Goal: Task Accomplishment & Management: Manage account settings

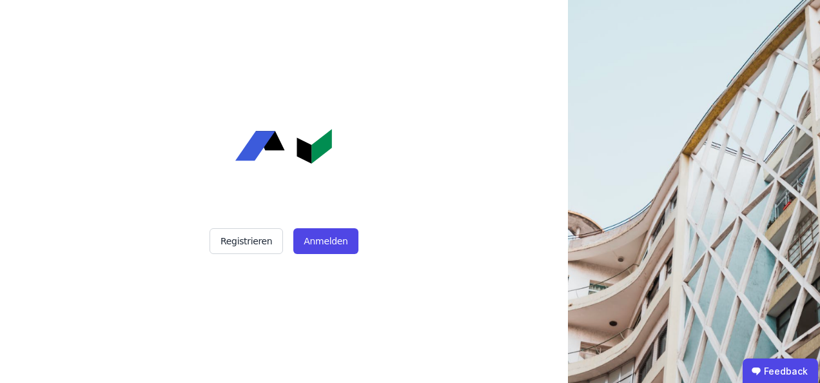
click at [316, 173] on div "Registrieren Anmelden" at bounding box center [283, 191] width 322 height 383
click at [318, 242] on button "Anmelden" at bounding box center [325, 241] width 64 height 26
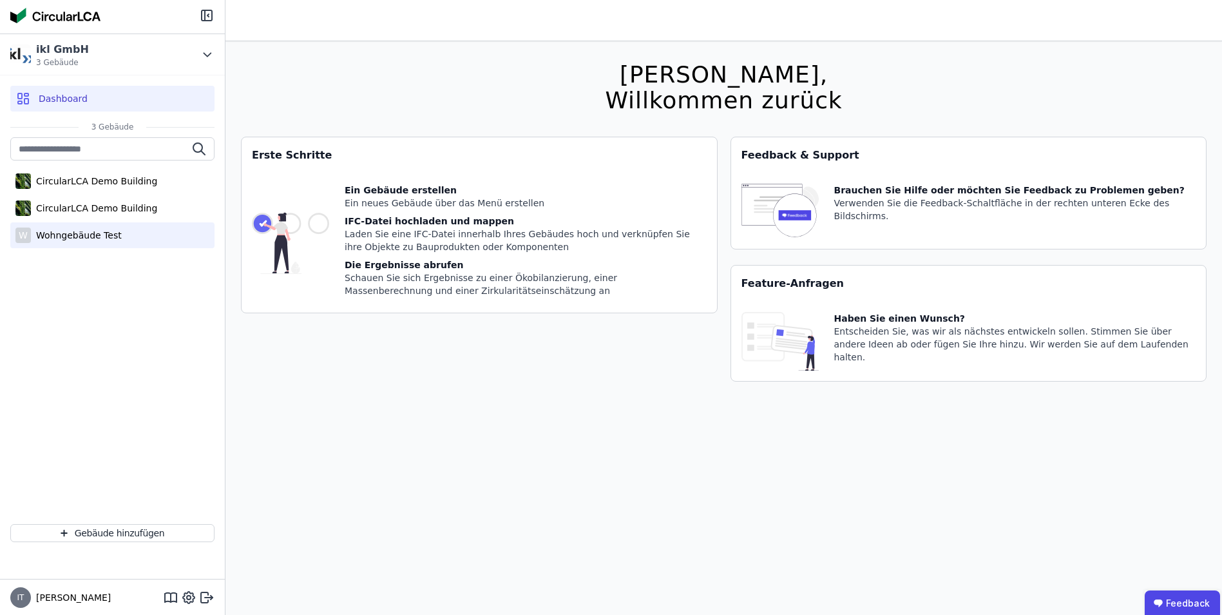
click at [83, 236] on div "Wohngebäude Test" at bounding box center [76, 235] width 91 height 13
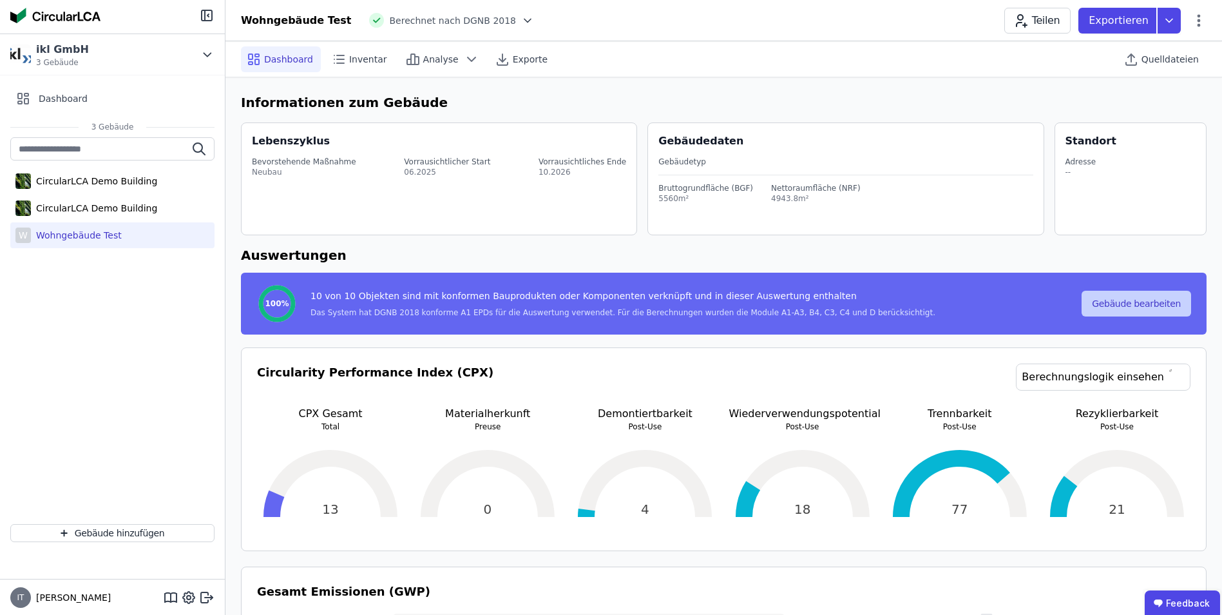
click at [819, 299] on button "Gebäude bearbeiten" at bounding box center [1137, 304] width 110 height 26
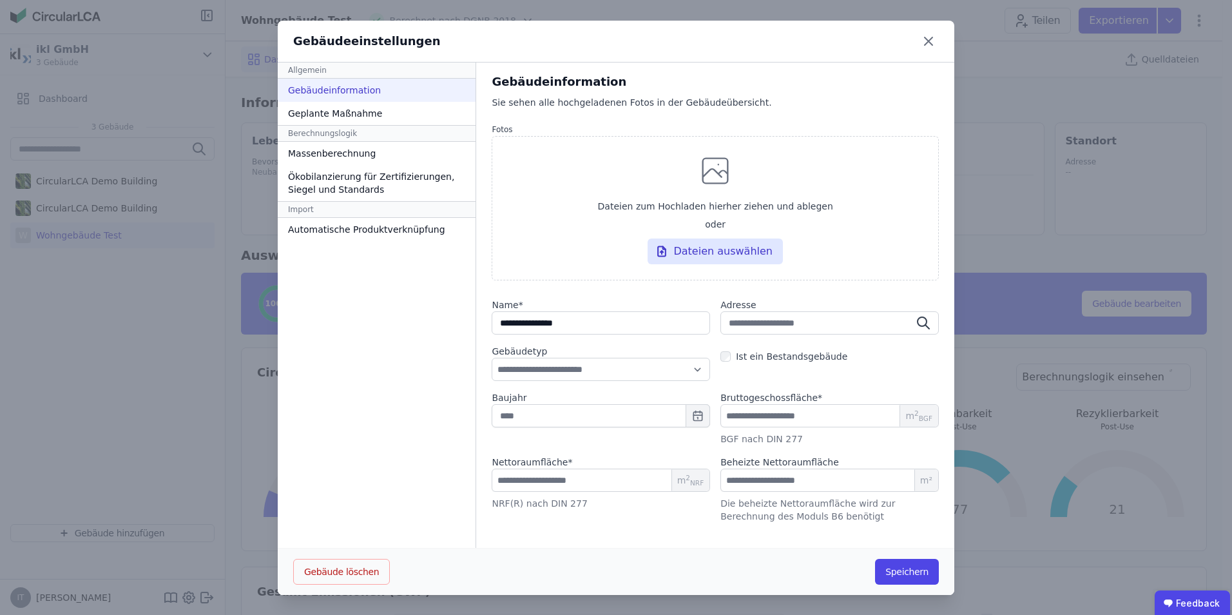
scroll to position [1, 0]
click at [549, 382] on input "text" at bounding box center [601, 414] width 218 height 23
click at [548, 382] on input "text" at bounding box center [601, 414] width 218 height 23
click at [510, 382] on input "******" at bounding box center [601, 479] width 218 height 23
drag, startPoint x: 528, startPoint y: 483, endPoint x: 454, endPoint y: 479, distance: 74.2
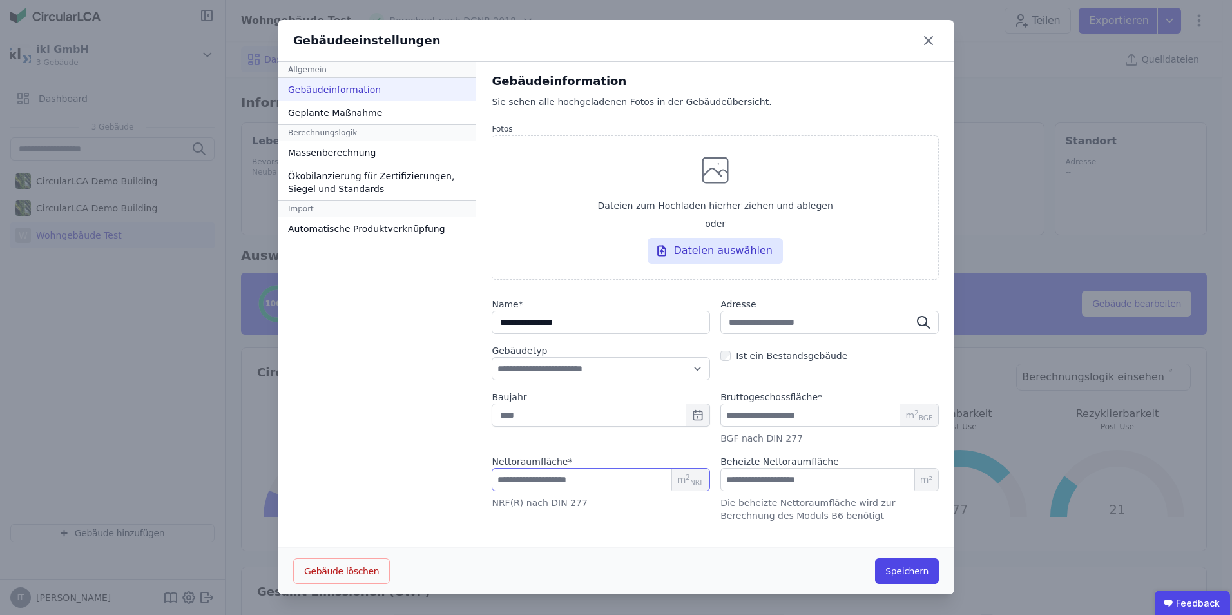
click at [454, 382] on div "**********" at bounding box center [616, 328] width 677 height 532
type input "*"
type input "**"
type input "***"
type input "****"
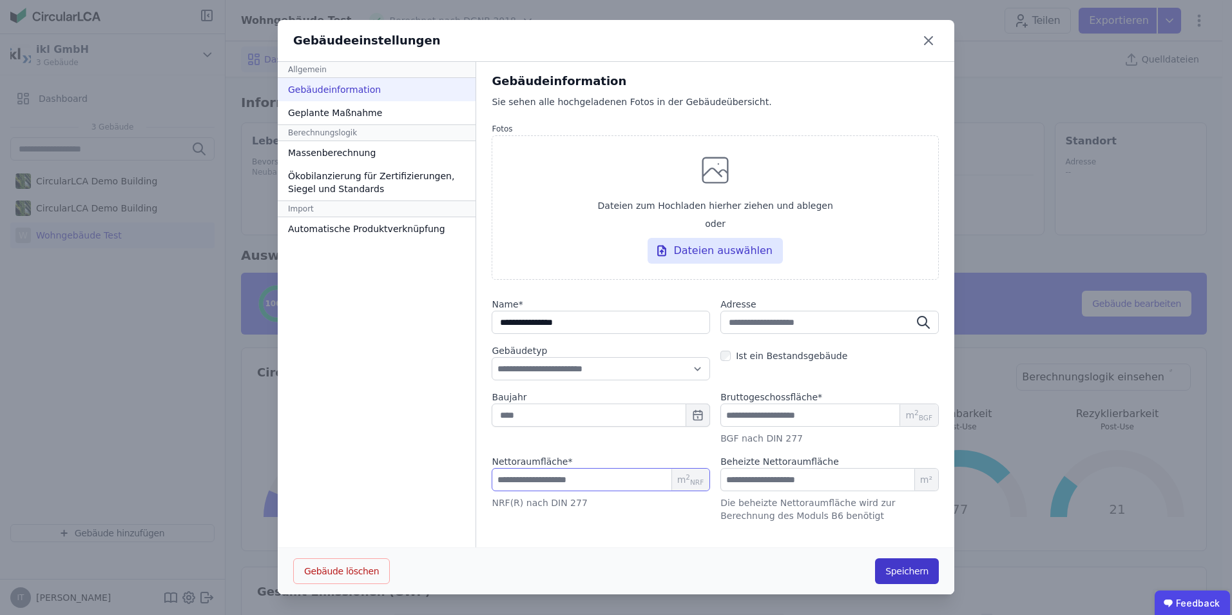
type input "****"
click at [819, 382] on button "Speichern" at bounding box center [907, 571] width 64 height 26
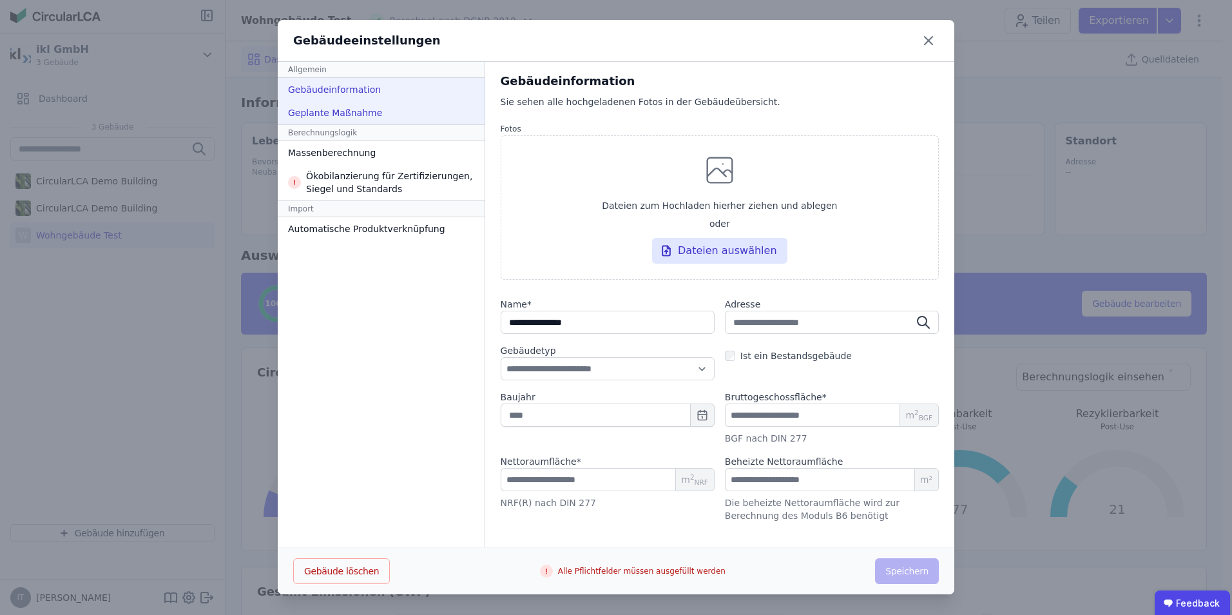
click at [323, 113] on div "Geplante Maßnahme" at bounding box center [381, 112] width 207 height 23
select select "*"
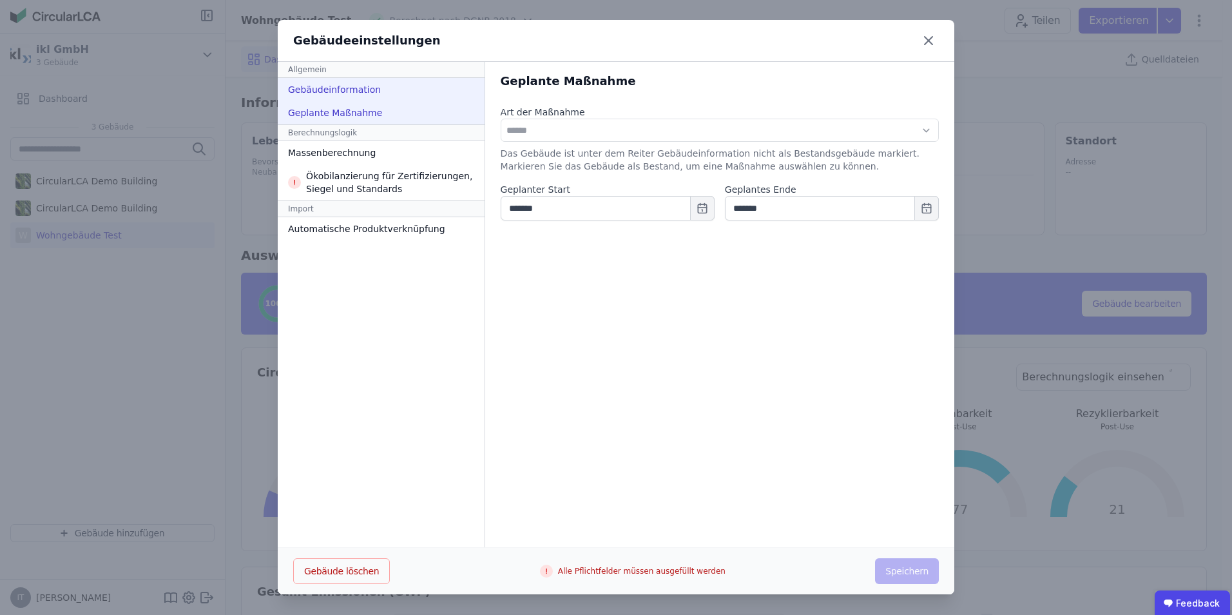
click at [331, 91] on div "Gebäudeinformation" at bounding box center [381, 89] width 207 height 23
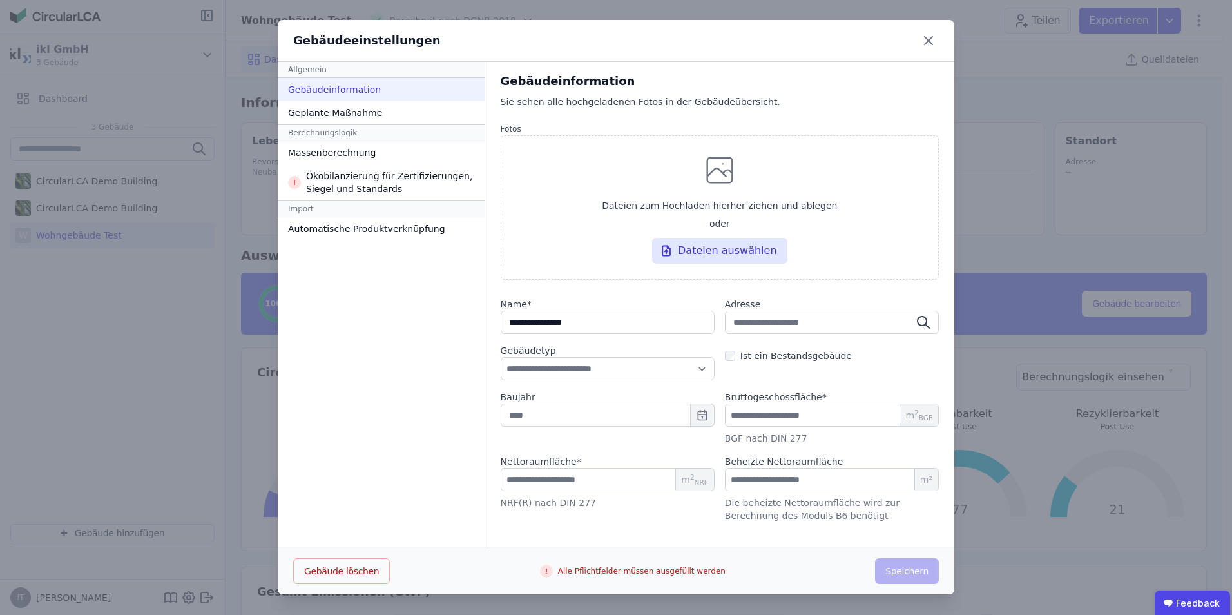
click at [354, 334] on div "Allgemein Gebäudeinformation Geplante Maßnahme Berechnungslogik Massenberechnun…" at bounding box center [381, 305] width 207 height 486
click at [819, 36] on icon at bounding box center [928, 40] width 21 height 21
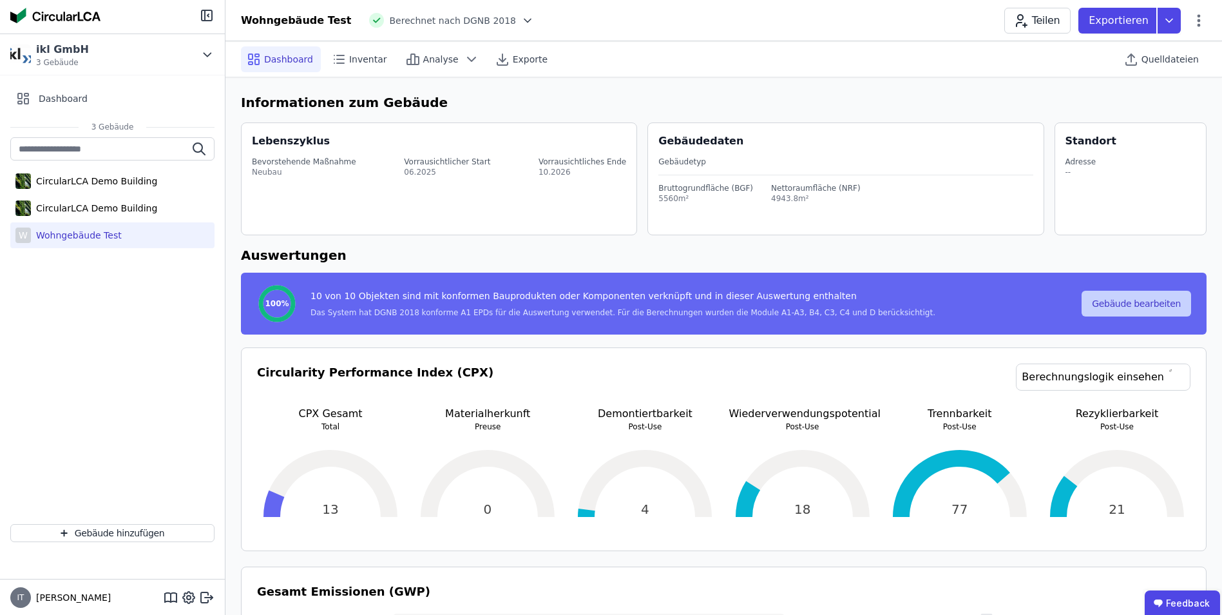
click at [819, 301] on button "Gebäude bearbeiten" at bounding box center [1137, 304] width 110 height 26
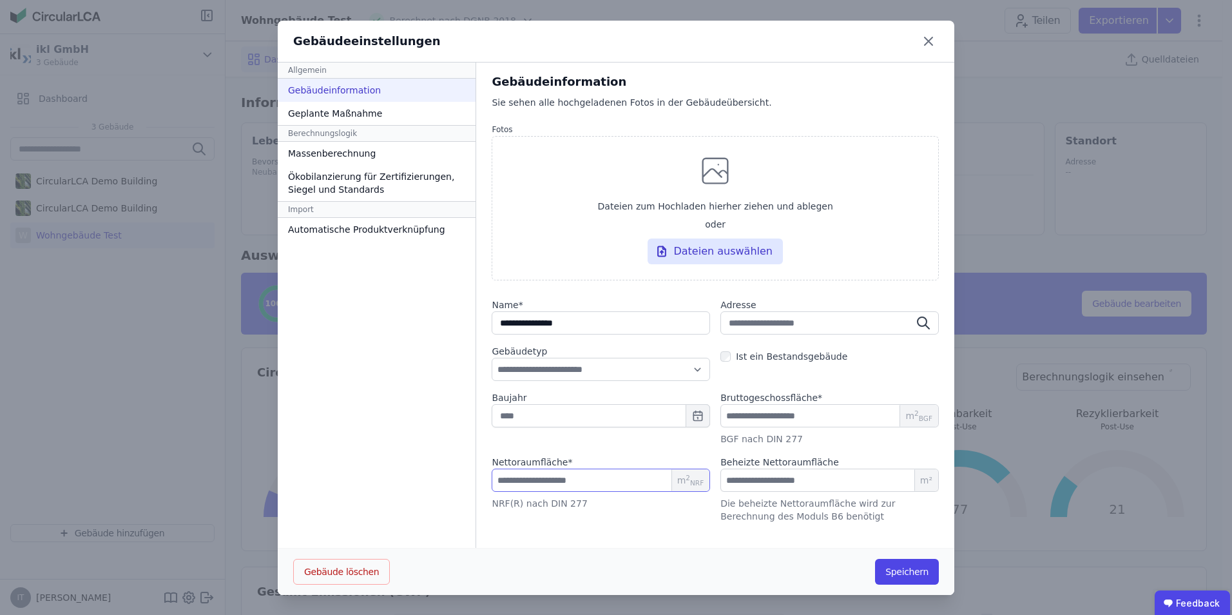
drag, startPoint x: 523, startPoint y: 483, endPoint x: 455, endPoint y: 471, distance: 68.8
click at [455, 382] on div "**********" at bounding box center [616, 329] width 677 height 532
click at [391, 382] on div "Allgemein Gebäudeinformation Geplante Maßnahme Berechnungslogik Massenberechnun…" at bounding box center [377, 306] width 198 height 486
click at [331, 382] on button "Gebäude löschen" at bounding box center [341, 571] width 97 height 26
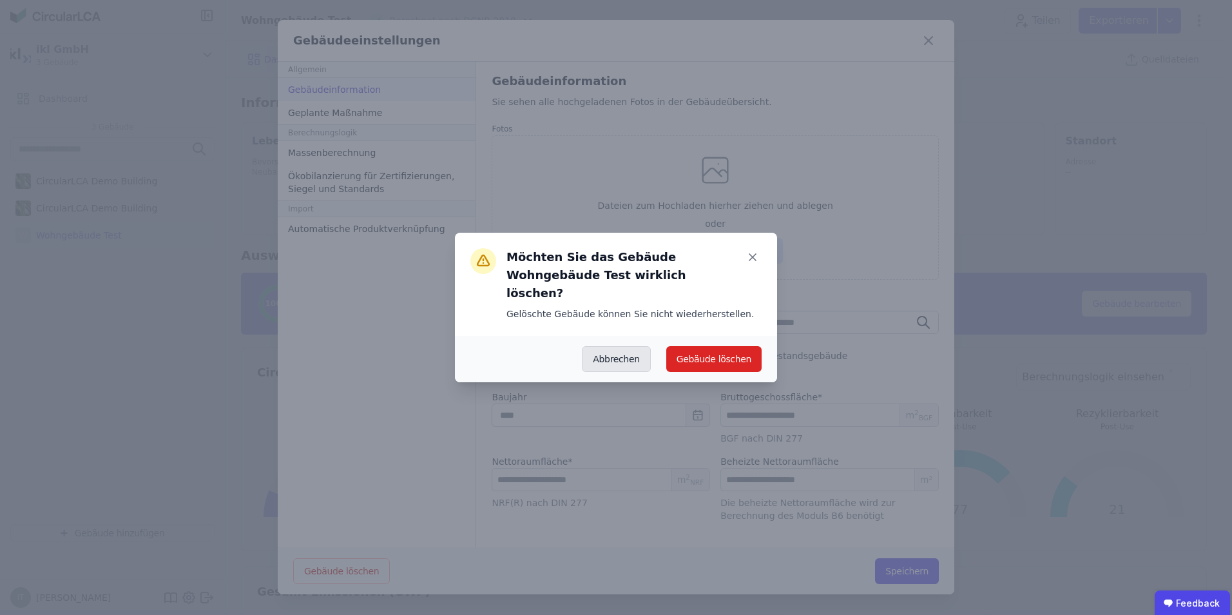
drag, startPoint x: 729, startPoint y: 352, endPoint x: 612, endPoint y: 348, distance: 116.7
click at [612, 348] on div "Abbrechen Gebäude löschen" at bounding box center [615, 359] width 291 height 26
click at [612, 348] on button "Abbrechen" at bounding box center [616, 359] width 68 height 26
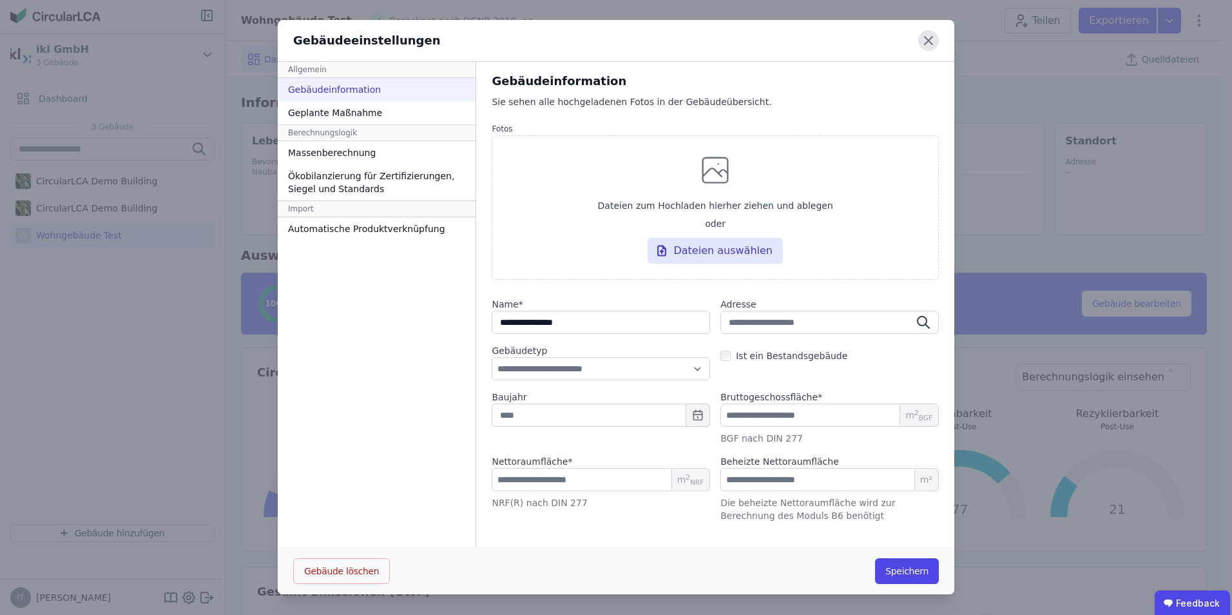
click at [819, 43] on icon at bounding box center [928, 40] width 21 height 21
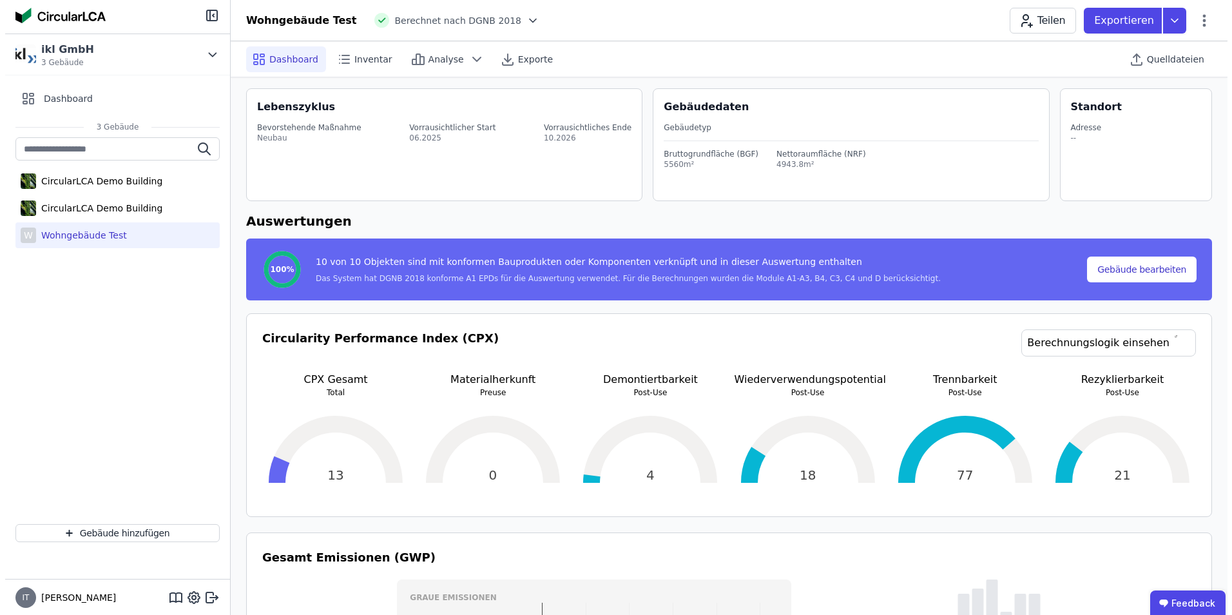
scroll to position [0, 0]
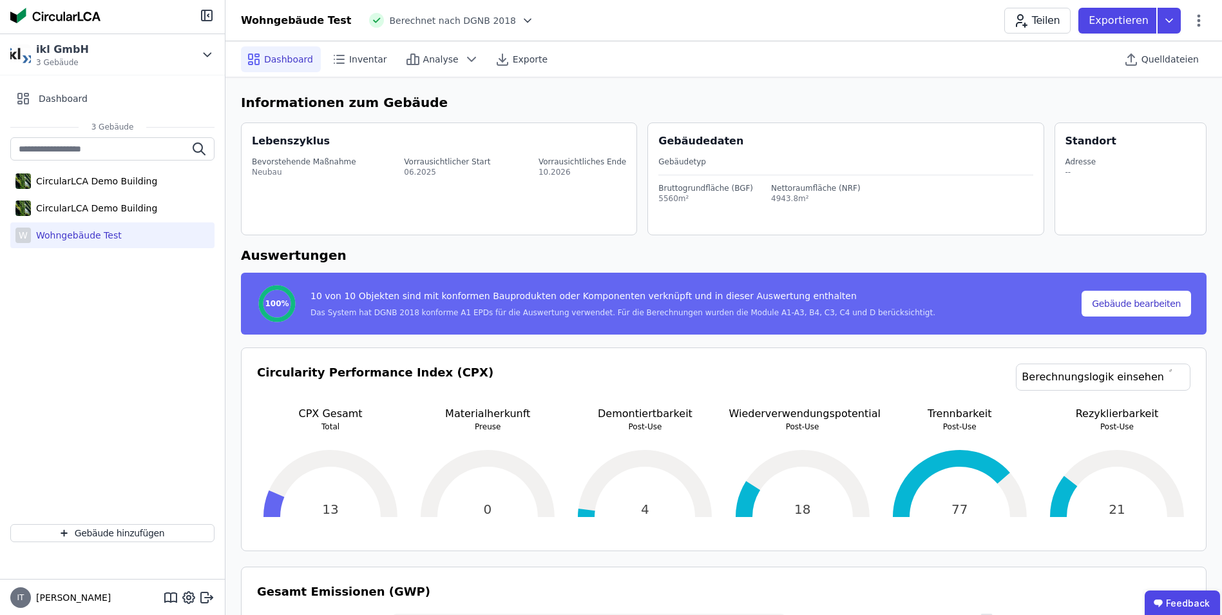
click at [69, 232] on div "Wohngebäude Test" at bounding box center [76, 235] width 91 height 13
click at [357, 63] on span "Inventar" at bounding box center [368, 59] width 38 height 13
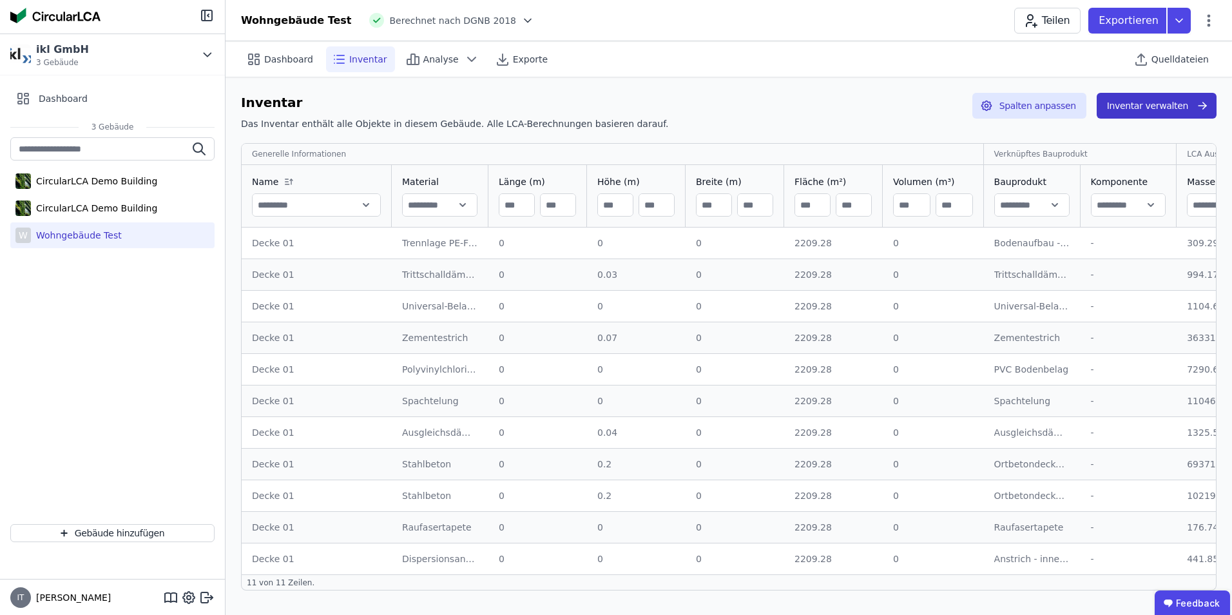
click at [819, 107] on button "Inventar verwalten" at bounding box center [1157, 106] width 120 height 26
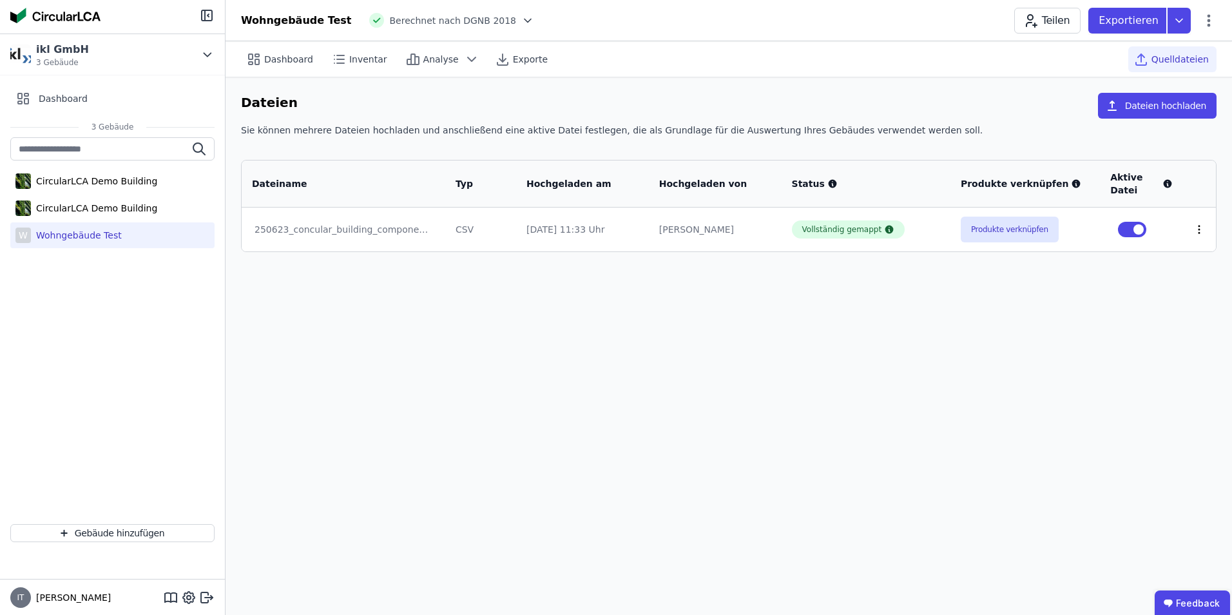
click at [819, 231] on icon at bounding box center [1199, 230] width 12 height 12
click at [819, 230] on div "Löschen" at bounding box center [1132, 227] width 129 height 21
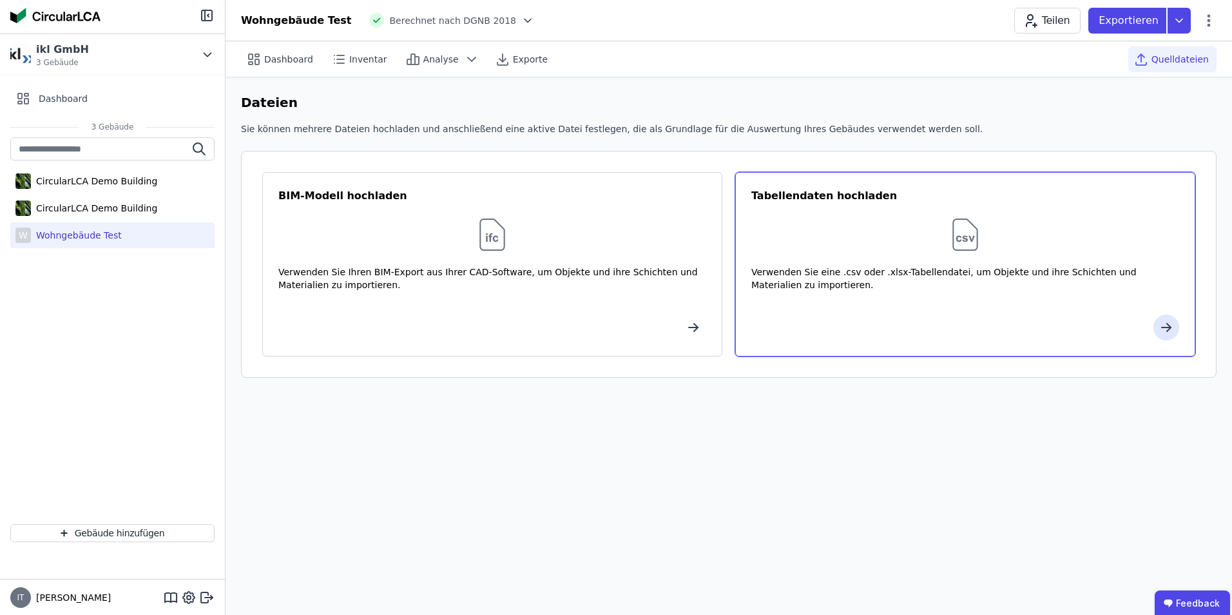
click at [819, 312] on div "Tabellendaten hochladen Verwenden Sie eine .csv oder .xlsx-Tabellendatei, um Ob…" at bounding box center [965, 264] width 460 height 184
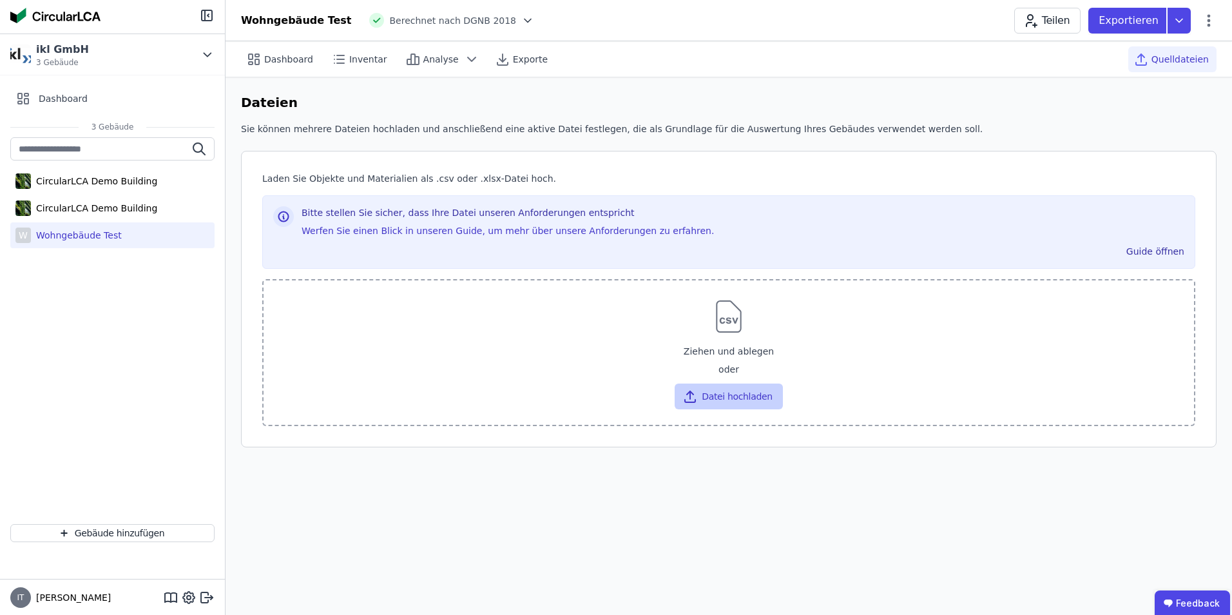
click at [736, 382] on button "Datei hochladen" at bounding box center [729, 396] width 108 height 26
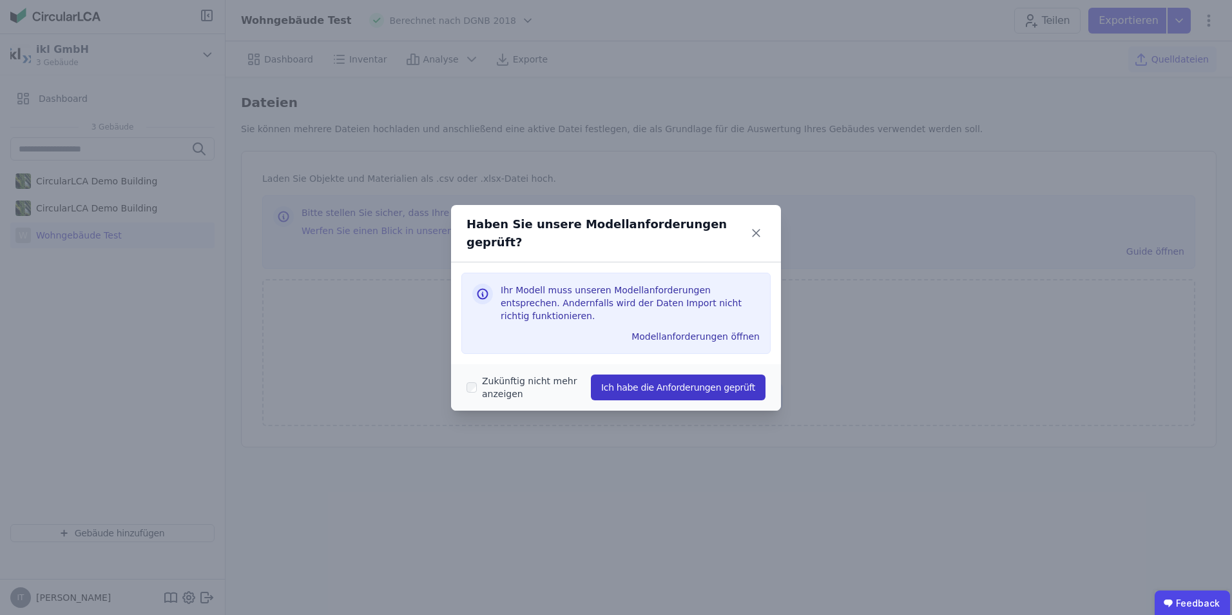
click at [680, 374] on button "Ich habe die Anforderungen geprüft" at bounding box center [678, 387] width 175 height 26
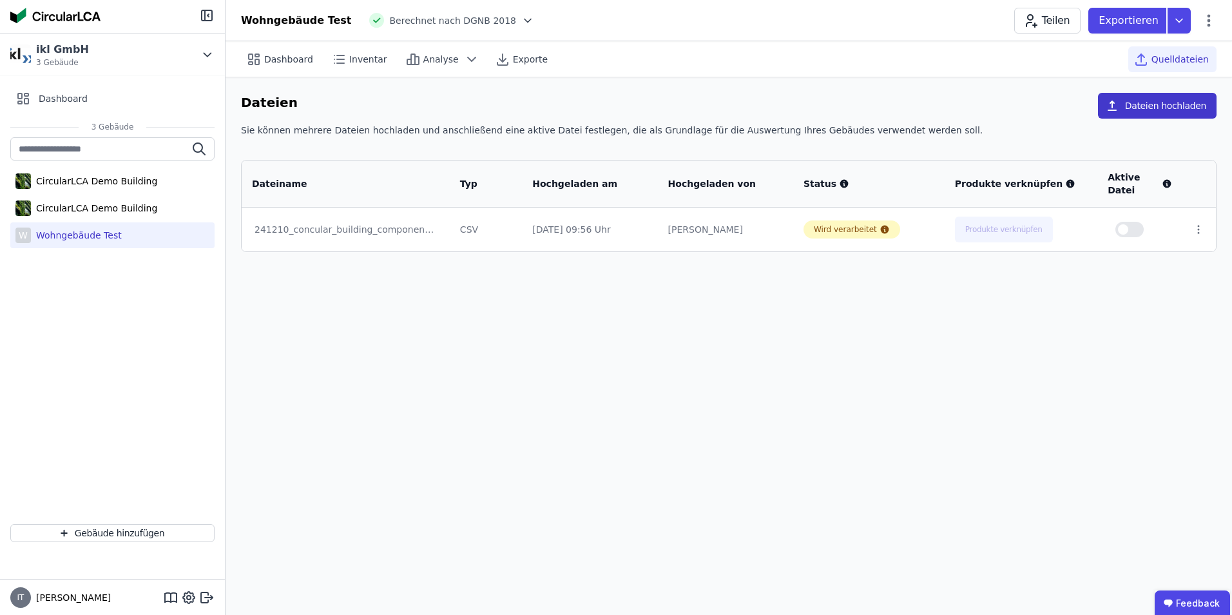
click at [819, 106] on button "Dateien hochladen" at bounding box center [1157, 106] width 119 height 26
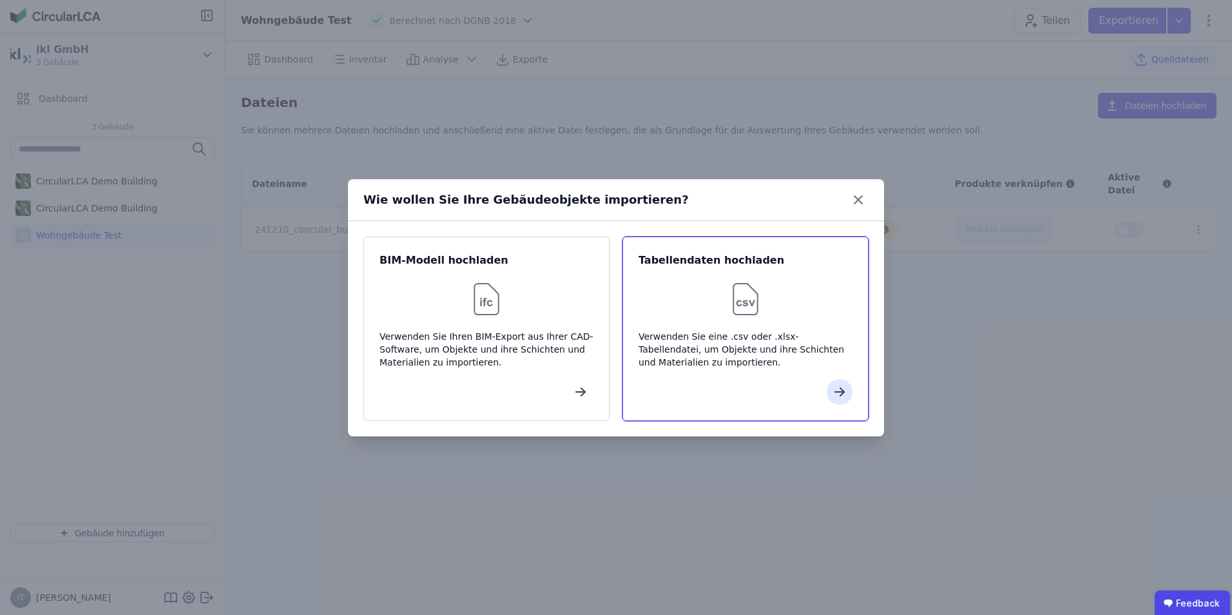
click at [760, 351] on div "Verwenden Sie eine .csv oder .xlsx-Tabellendatei, um Objekte und ihre Schichten…" at bounding box center [746, 349] width 214 height 39
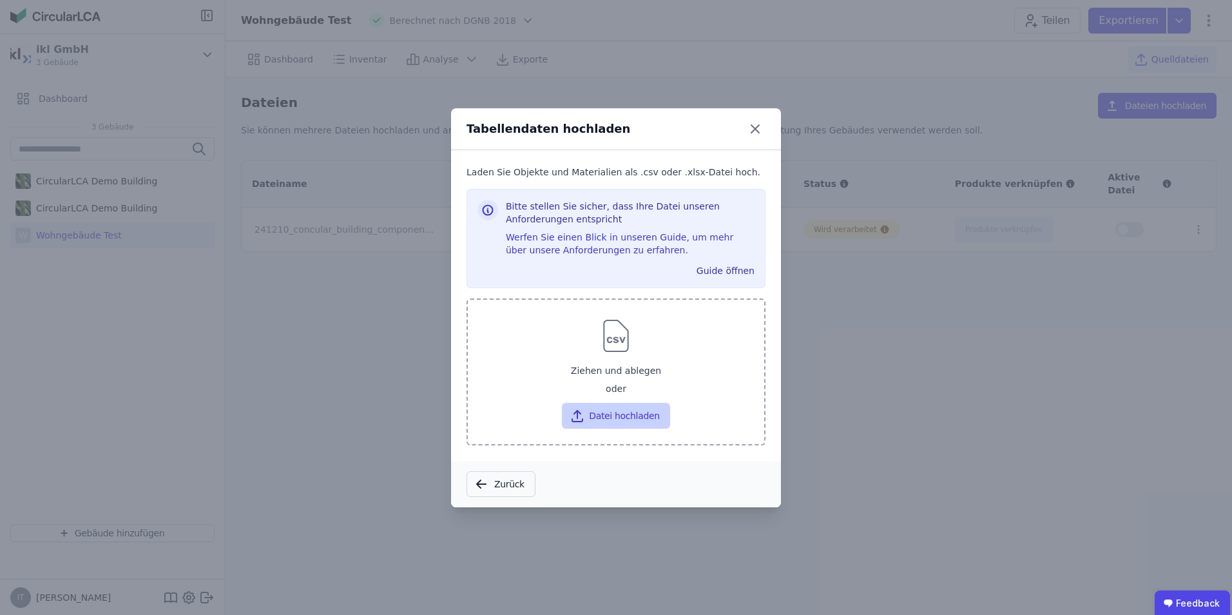
click at [615, 382] on button "Datei hochladen" at bounding box center [616, 416] width 108 height 26
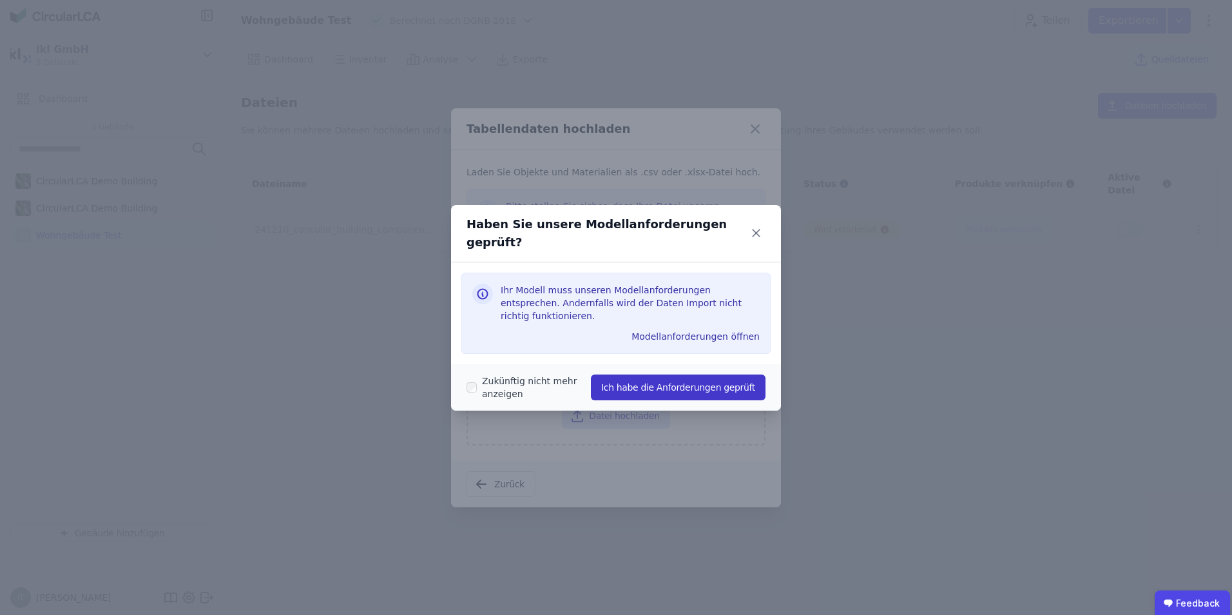
click at [674, 374] on button "Ich habe die Anforderungen geprüft" at bounding box center [678, 387] width 175 height 26
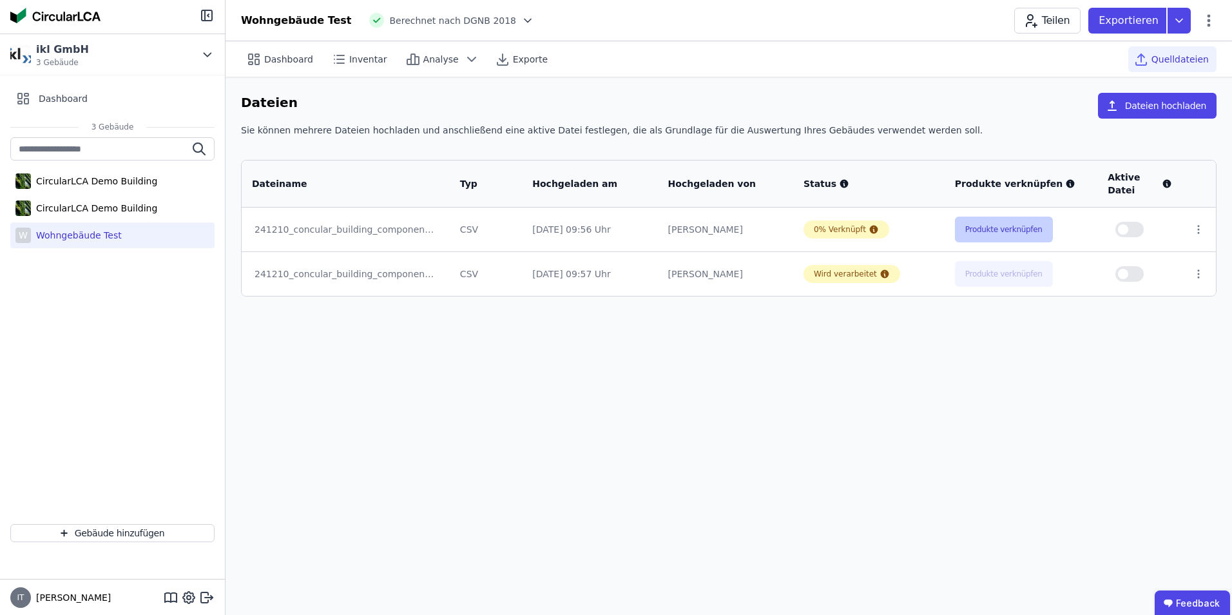
click at [819, 229] on button "Produkte verknüpfen" at bounding box center [1004, 230] width 98 height 26
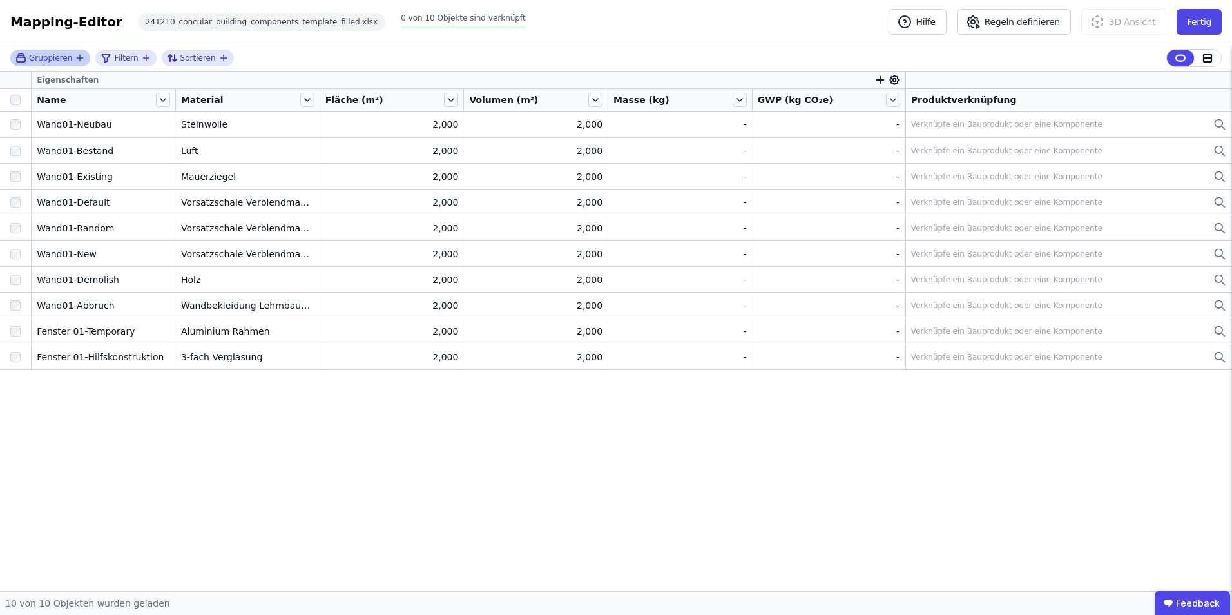
click at [75, 56] on icon "button" at bounding box center [80, 58] width 10 height 10
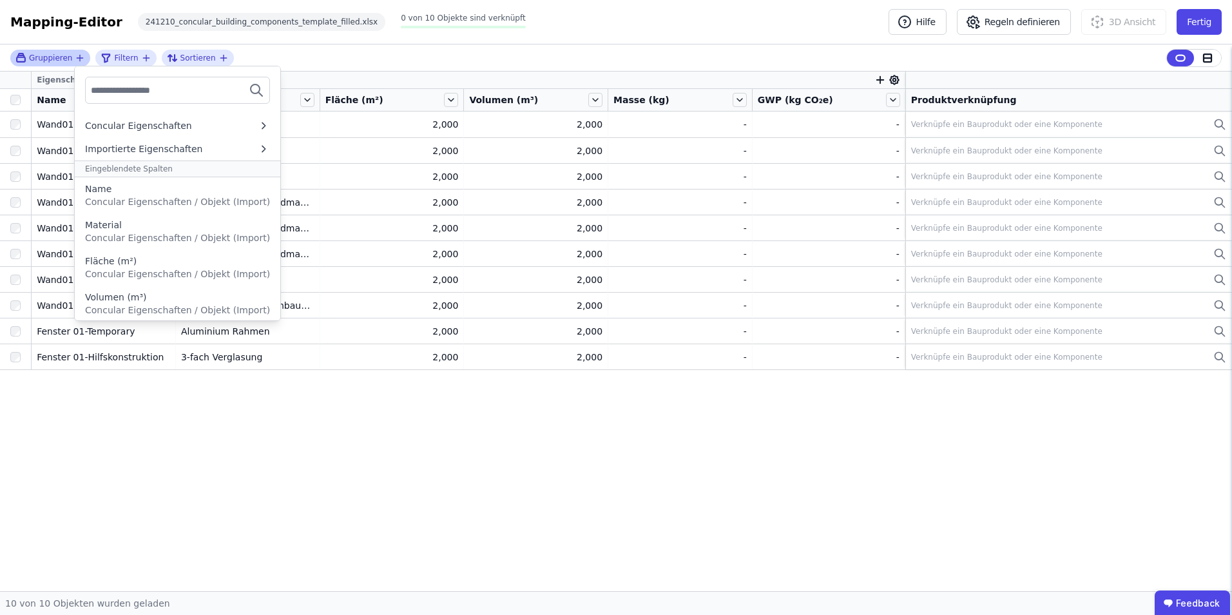
click at [46, 63] on span "Gruppieren" at bounding box center [50, 58] width 43 height 10
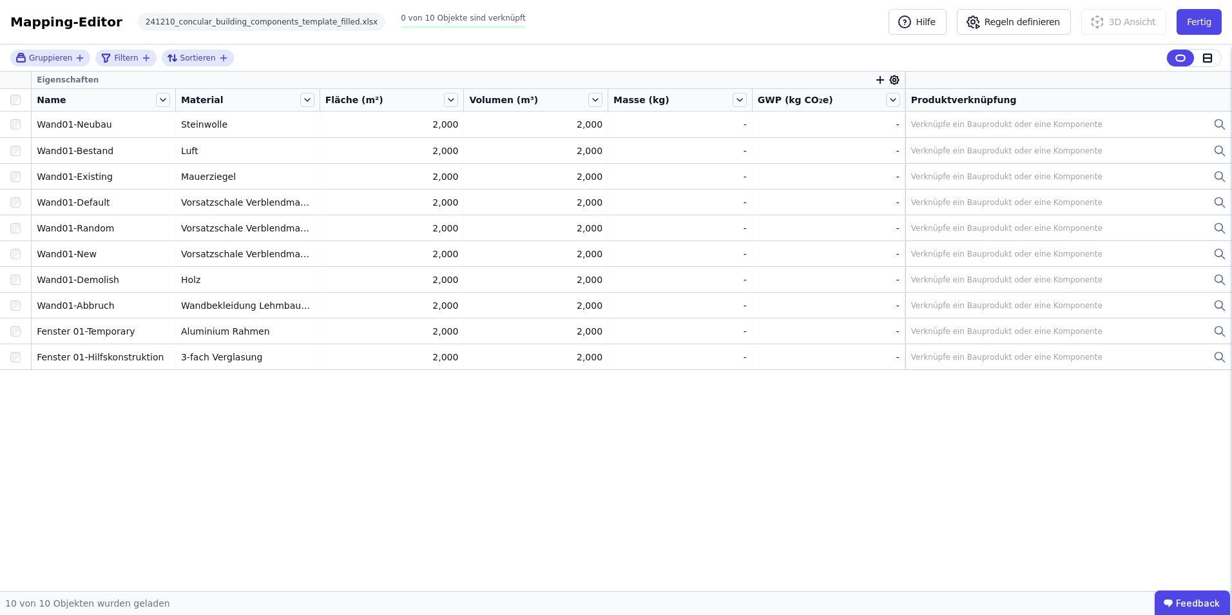
click at [173, 382] on div "Eigenschaften Name Material Fläche (m²) Volumen (m³) Masse (kg) GWP (kg CO₂e) P…" at bounding box center [616, 331] width 1232 height 519
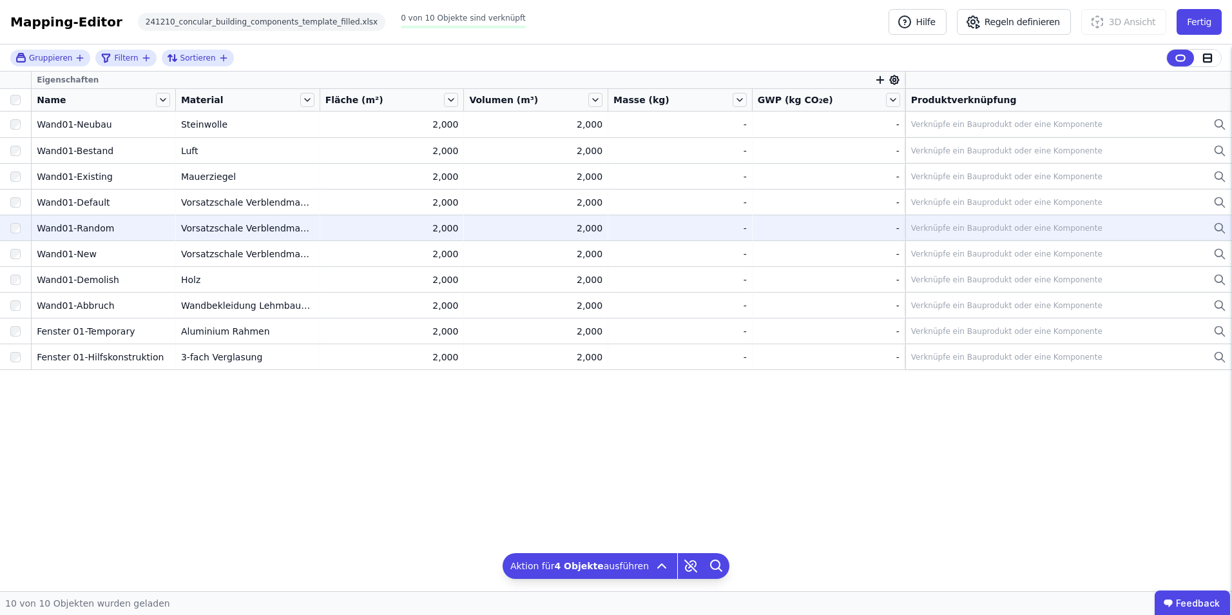
click at [8, 231] on div at bounding box center [15, 228] width 31 height 23
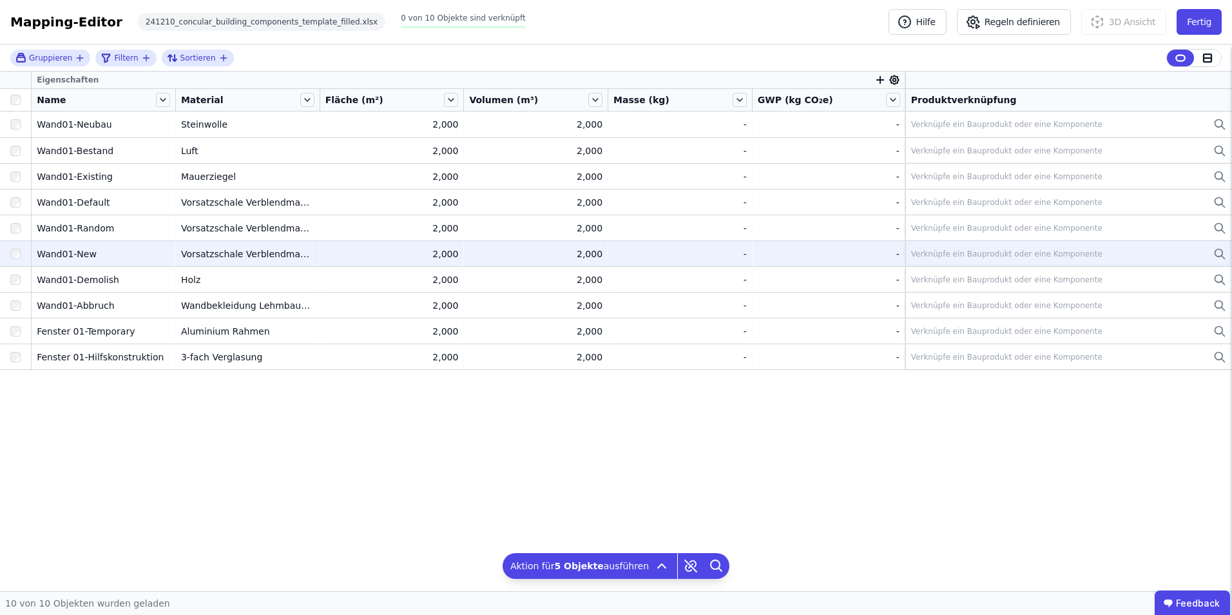
click at [16, 260] on div at bounding box center [15, 253] width 31 height 23
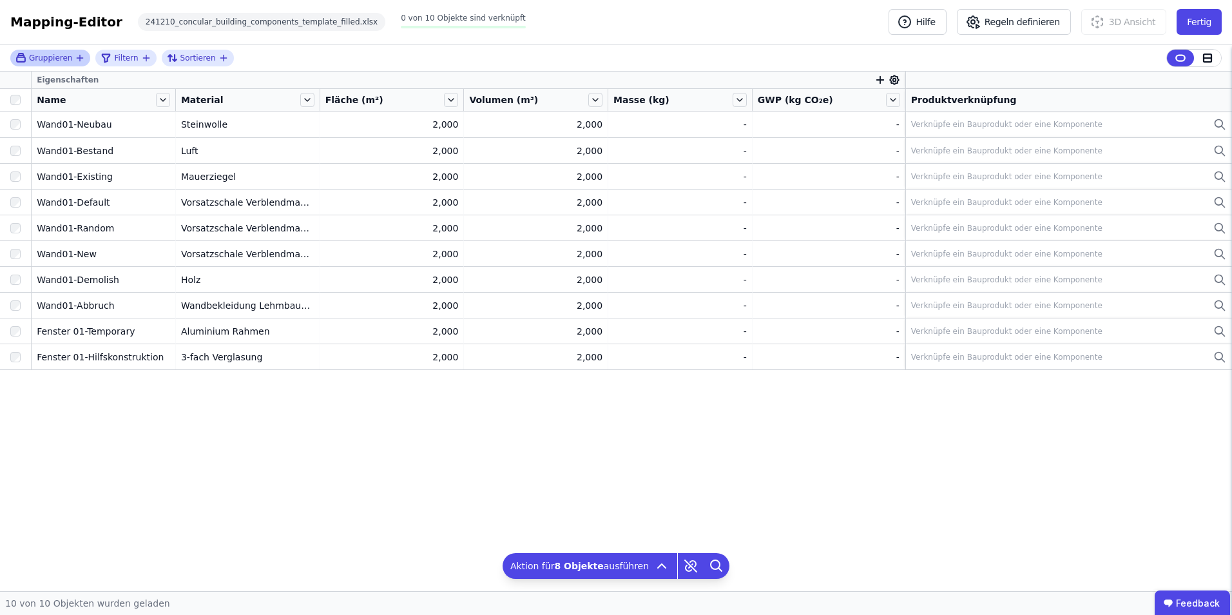
click at [53, 60] on span "Gruppieren" at bounding box center [50, 58] width 43 height 10
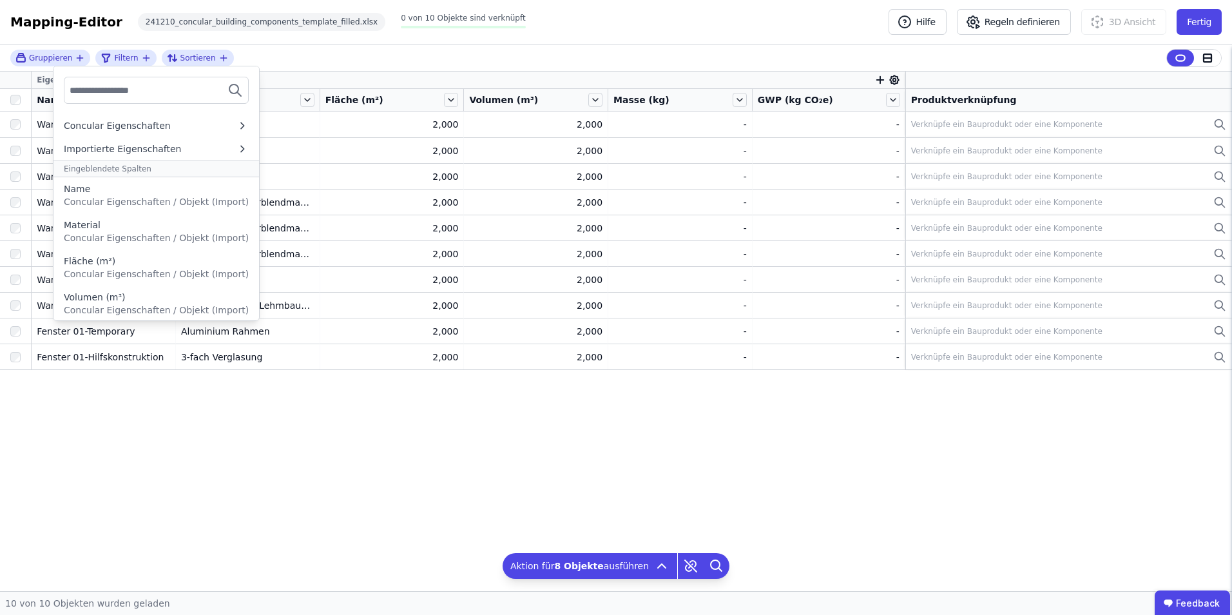
click at [131, 382] on div "Eigenschaften Name Material Fläche (m²) Volumen (m³) Masse (kg) GWP (kg CO₂e) P…" at bounding box center [616, 331] width 1232 height 519
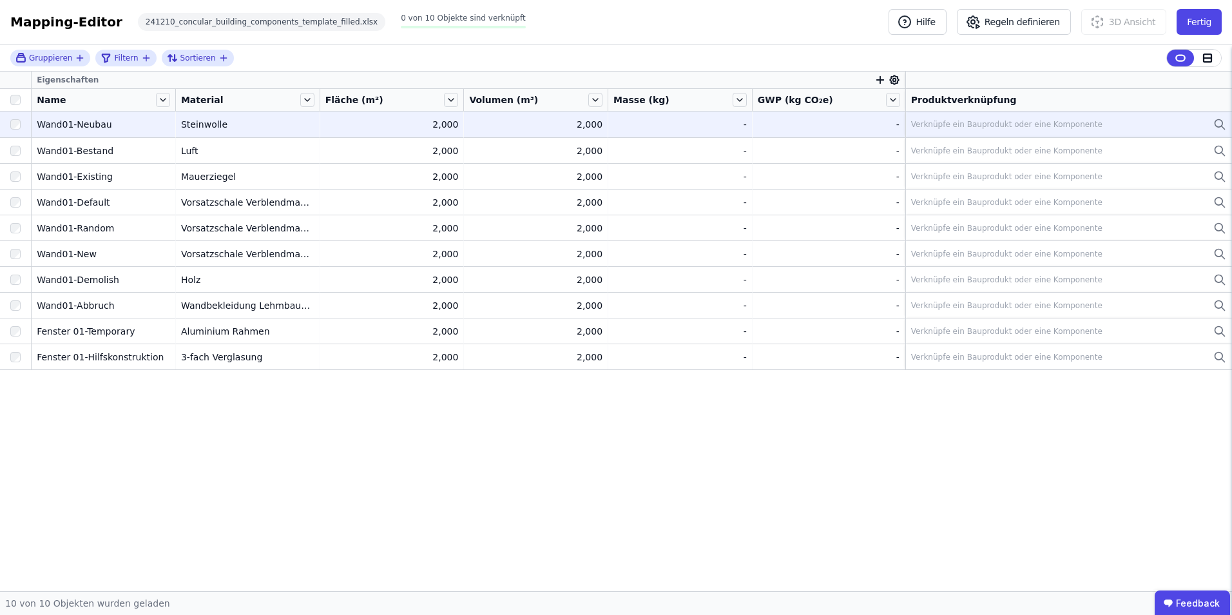
click at [819, 117] on div "Verknüpfe ein Bauprodukt oder eine Komponente" at bounding box center [1068, 124] width 315 height 15
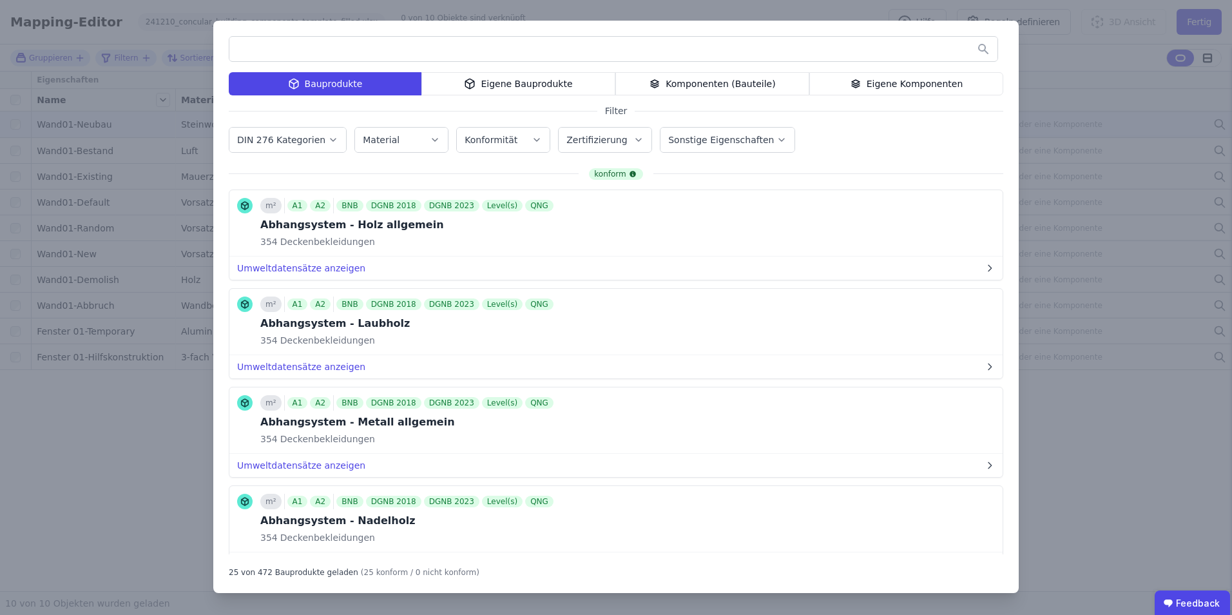
click at [432, 138] on icon "button" at bounding box center [435, 139] width 10 height 13
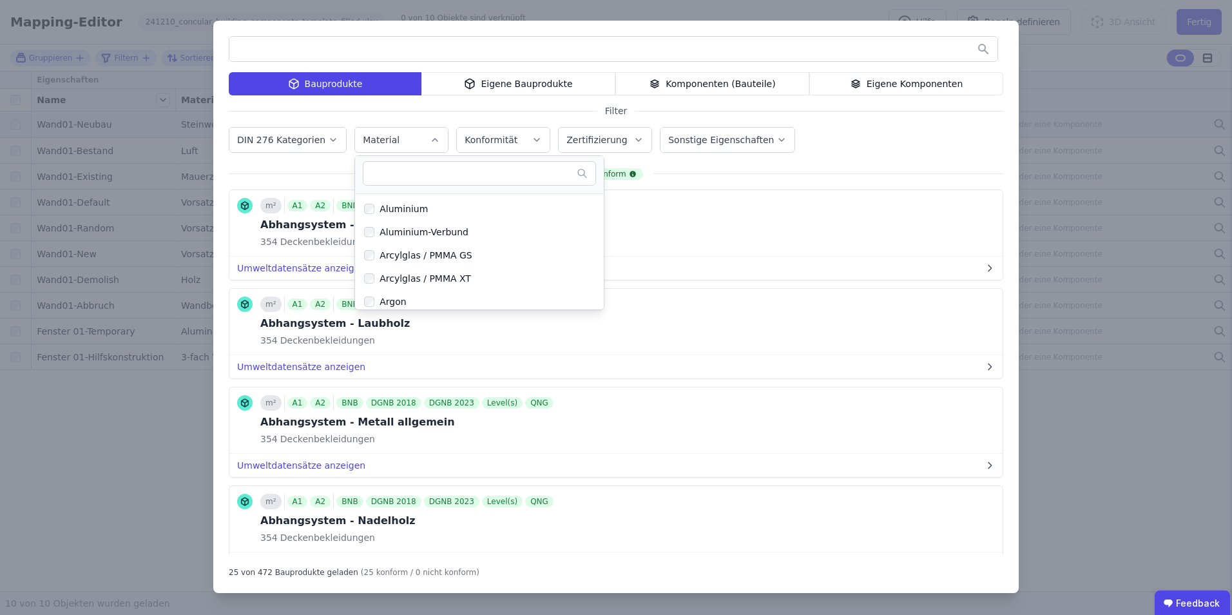
scroll to position [193, 0]
click at [633, 145] on icon "button" at bounding box center [638, 139] width 10 height 13
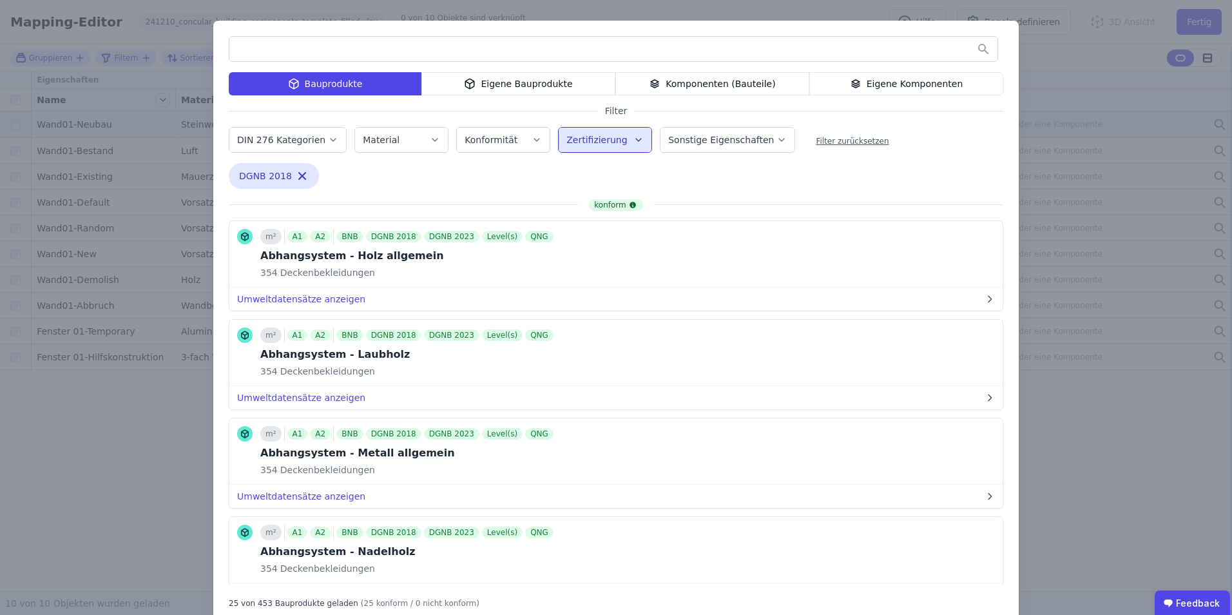
click at [729, 82] on div "Komponenten (Bauteile)" at bounding box center [712, 83] width 194 height 23
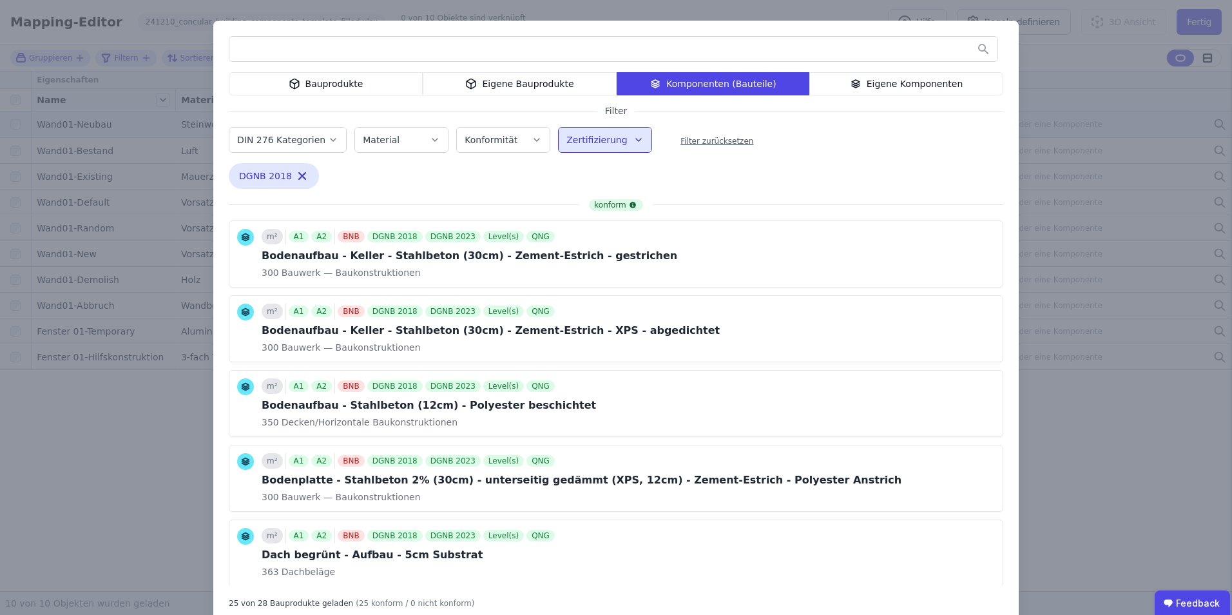
click at [358, 73] on div "Bauprodukte" at bounding box center [326, 83] width 194 height 23
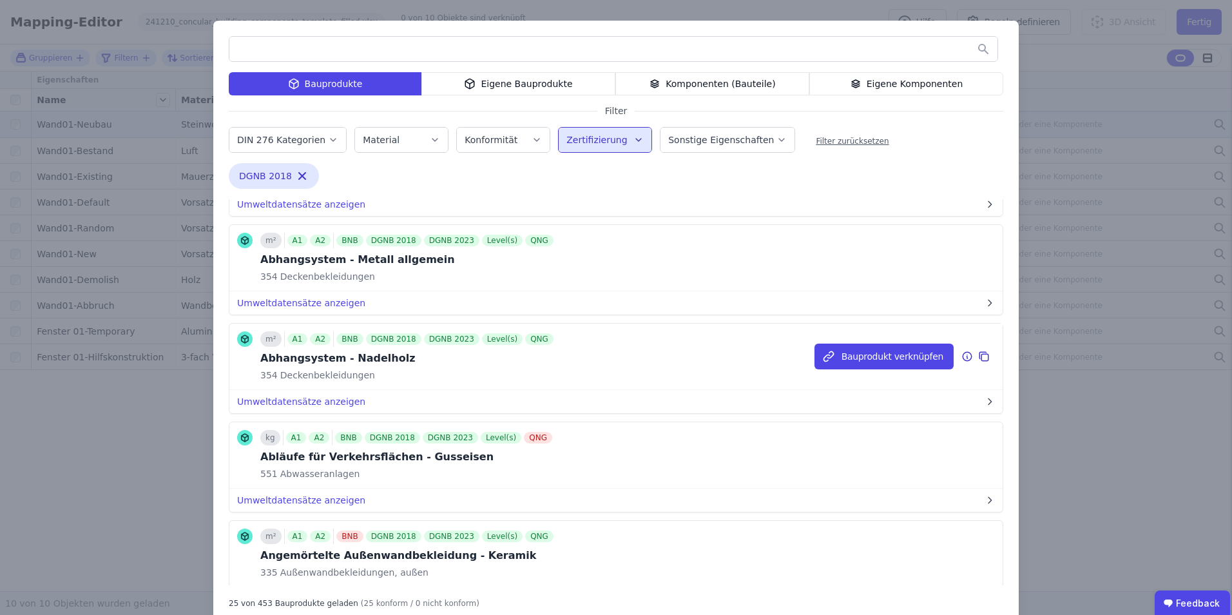
scroll to position [0, 0]
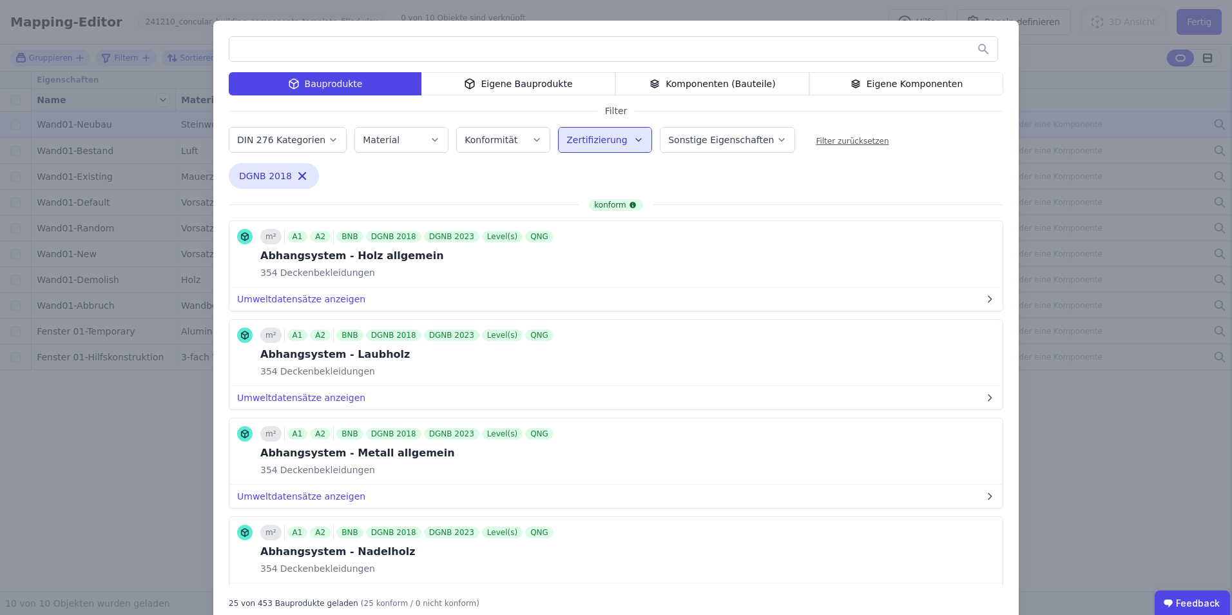
click at [819, 319] on div "Bauprodukte Eigene Bauprodukte Komponenten (Bauteile) Eigene Komponenten Filter…" at bounding box center [616, 322] width 1232 height 644
